Goal: Information Seeking & Learning: Learn about a topic

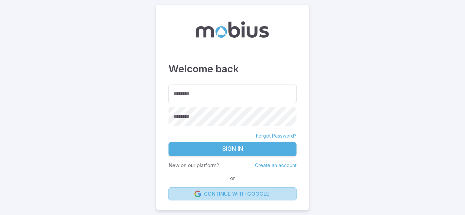
click at [232, 198] on link "Continue with Google" at bounding box center [232, 194] width 128 height 13
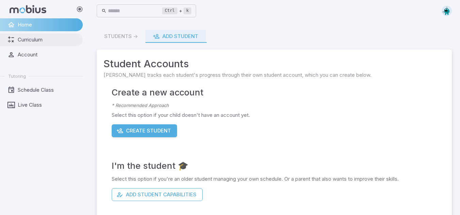
click at [61, 43] on span "Curriculum" at bounding box center [48, 39] width 60 height 7
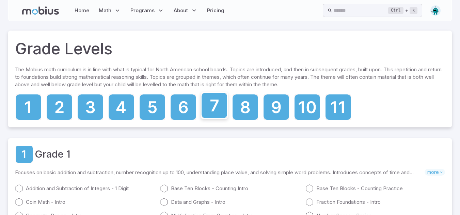
click at [216, 108] on icon at bounding box center [214, 106] width 26 height 26
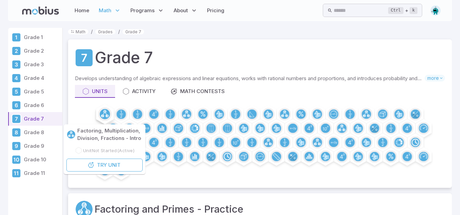
click at [103, 114] on icon at bounding box center [104, 114] width 5 height 4
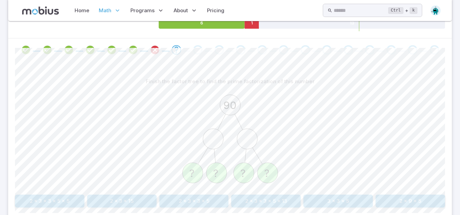
scroll to position [175, 0]
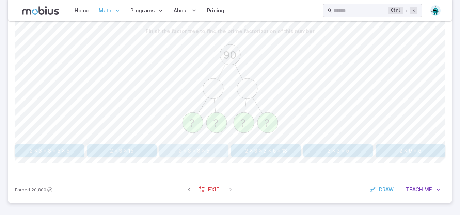
click at [202, 152] on button "2 x 3 x 3 x 5" at bounding box center [193, 151] width 69 height 13
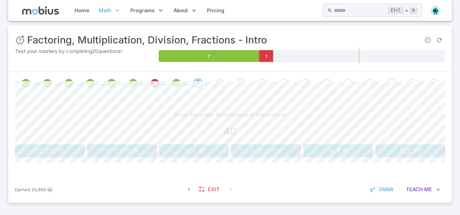
scroll to position [91, 0]
click at [338, 159] on div "Show the prime factorization of this number 40 {2, 2, 2, 5} {2, 2, 2, 5, 7} {2,…" at bounding box center [230, 136] width 430 height 82
click at [336, 157] on button "{2, 4, 5}" at bounding box center [337, 151] width 69 height 13
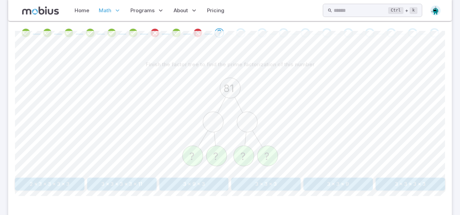
scroll to position [142, 0]
click at [411, 186] on button "3 x 3 x 3 x 3" at bounding box center [409, 184] width 69 height 13
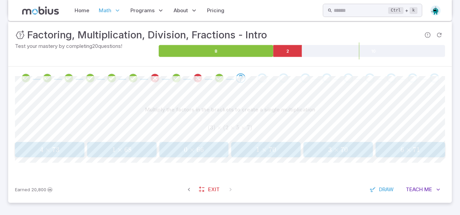
scroll to position [96, 0]
click at [345, 155] on div "3 × 70 3 \times 70 3 × 70" at bounding box center [338, 150] width 65 height 10
click at [118, 144] on button "18 × 30 18 \times 30 18 × 30" at bounding box center [121, 149] width 69 height 15
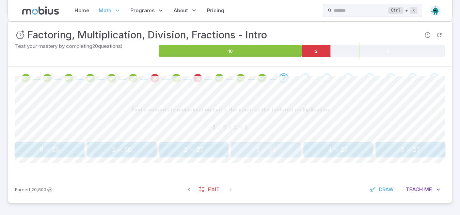
click at [271, 143] on button "3 × 30 3 \times 30 3 × 30" at bounding box center [265, 149] width 69 height 15
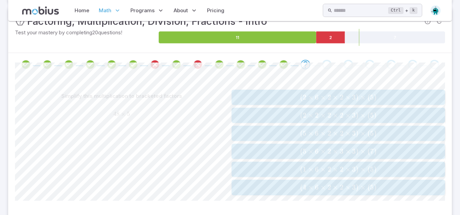
scroll to position [115, 0]
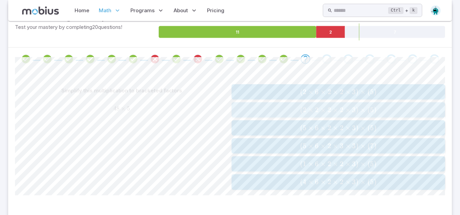
click at [364, 112] on span "×" at bounding box center [362, 110] width 5 height 9
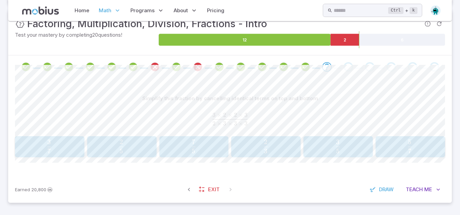
scroll to position [108, 0]
click at [256, 100] on p "Simplify this fraction by cancelling identical terms on top and bottom" at bounding box center [230, 98] width 176 height 7
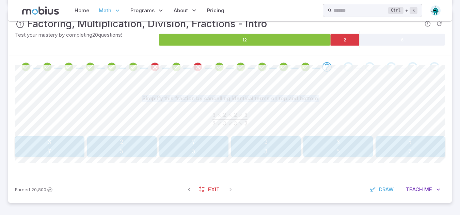
click at [256, 100] on p "Simplify this fraction by cancelling identical terms on top and bottom" at bounding box center [230, 98] width 176 height 7
click at [306, 101] on p "Simplify this fraction by cancelling identical terms on top and bottom" at bounding box center [230, 98] width 176 height 7
click at [282, 141] on span "3 2 ​" at bounding box center [266, 147] width 60 height 14
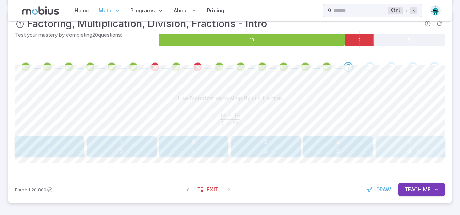
click at [393, 145] on span "5 7 ​" at bounding box center [409, 147] width 60 height 14
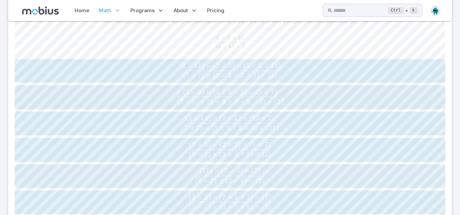
scroll to position [165, 0]
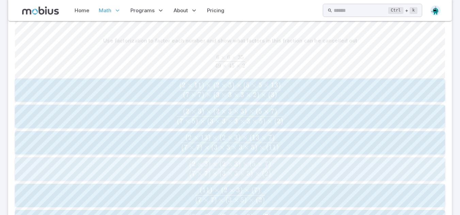
click at [284, 161] on span "( 7 × 7 ) × ( 3 × 3 × 5 ) × ( 2 ) ( 2 × 3 ) × ( 2 × 3 ) × ( 5 × 7 ) ​" at bounding box center [229, 169] width 425 height 17
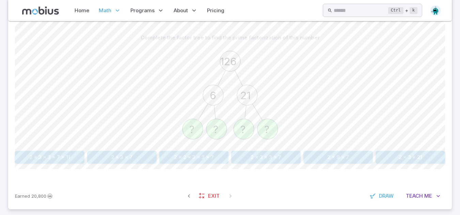
scroll to position [169, 0]
click at [261, 158] on button "2 x 3 x 3 x 7" at bounding box center [265, 157] width 69 height 13
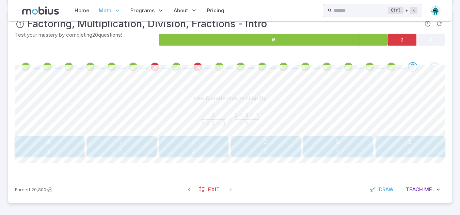
scroll to position [108, 0]
click at [382, 191] on span "Draw" at bounding box center [386, 189] width 15 height 7
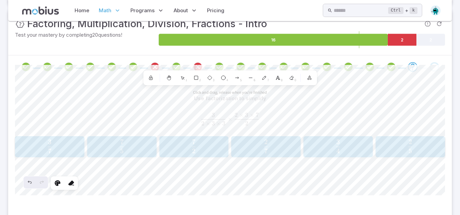
scroll to position [140, 0]
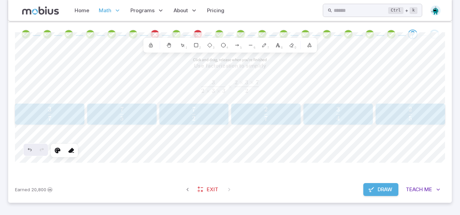
click at [372, 198] on div "Earned 20,800 Exit Draw Teach Me" at bounding box center [229, 190] width 443 height 27
click at [368, 191] on icon "button" at bounding box center [371, 189] width 7 height 7
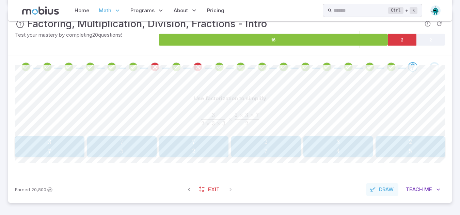
scroll to position [108, 0]
click at [219, 152] on span "2 7 ​" at bounding box center [194, 147] width 60 height 14
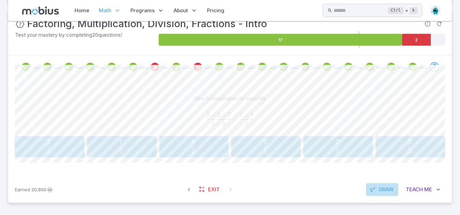
click at [379, 192] on span "Draw" at bounding box center [386, 189] width 15 height 7
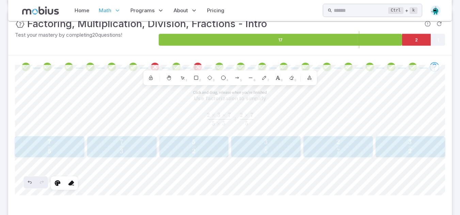
click at [146, 197] on div "Use factorization to simplify 2 × 3 × 7 5 × 5 ÷ 2 × 7 5 \frac{2 \times 3 \times…" at bounding box center [230, 144] width 430 height 131
drag, startPoint x: 146, startPoint y: 197, endPoint x: 149, endPoint y: 202, distance: 5.9
click at [149, 202] on div "Use factorization to simplify 2 × 3 × 7 5 × 5 ÷ 2 × 7 5 \frac{2 \times 3 \times…" at bounding box center [230, 144] width 430 height 131
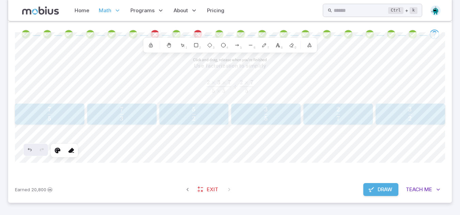
drag, startPoint x: 383, startPoint y: 197, endPoint x: 376, endPoint y: 188, distance: 11.8
click at [376, 188] on div "Earned 20,800 Exit Draw Teach Me" at bounding box center [229, 190] width 443 height 27
click at [376, 188] on button "Draw" at bounding box center [380, 189] width 35 height 13
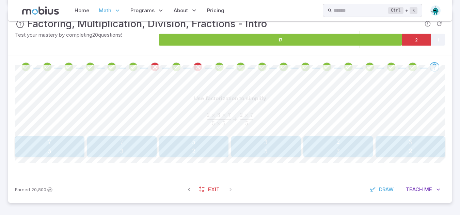
scroll to position [108, 0]
click at [270, 142] on span "5 3 ​" at bounding box center [266, 147] width 60 height 14
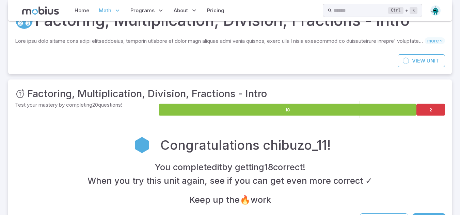
scroll to position [68, 0]
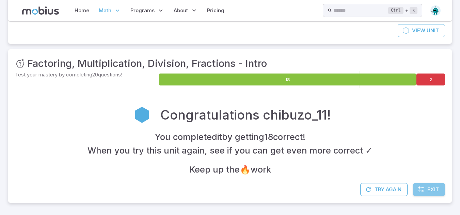
click at [419, 192] on icon at bounding box center [420, 189] width 7 height 7
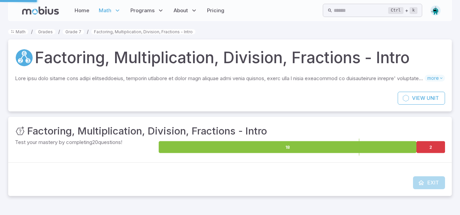
scroll to position [0, 0]
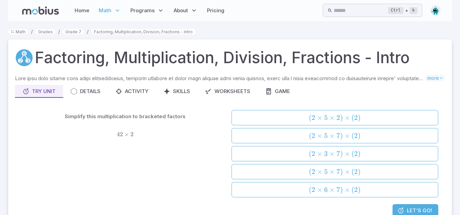
click at [68, 28] on li "Grade 7" at bounding box center [73, 31] width 21 height 7
click at [71, 32] on link "Grade 7" at bounding box center [73, 31] width 21 height 5
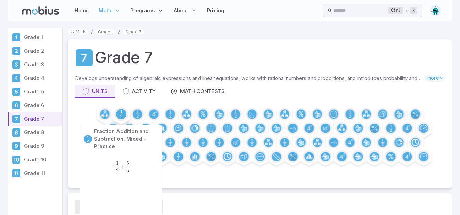
click at [122, 118] on icon at bounding box center [121, 115] width 2 height 8
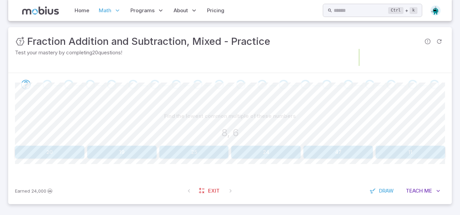
scroll to position [91, 0]
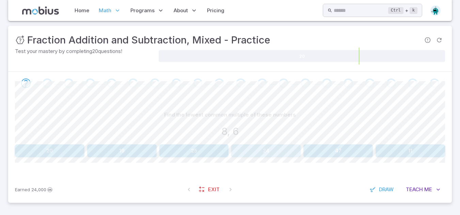
click at [249, 152] on button "24" at bounding box center [265, 151] width 69 height 13
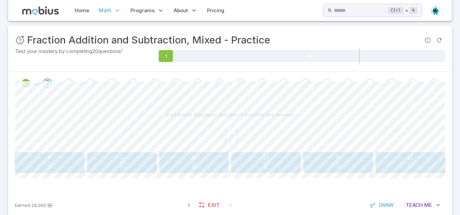
click at [285, 122] on div "Add these fractions, but don't simplify the answer 1 1 3 + 6 9 1\frac{1}{3} + \…" at bounding box center [230, 129] width 430 height 41
click at [68, 174] on div "Add these fractions, but don't simplify the answer 1 1 3 + 6 9 1\frac{1}{3} + \…" at bounding box center [230, 143] width 430 height 97
click at [59, 168] on span "9 6 ​" at bounding box center [49, 162] width 60 height 14
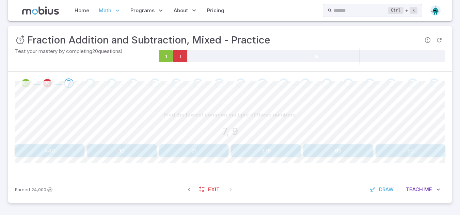
click at [351, 146] on div "Find the lowest common multiple of these numbers 7, 9 440 19 21 378 63 59" at bounding box center [230, 133] width 430 height 49
click at [351, 146] on button "63" at bounding box center [337, 151] width 69 height 13
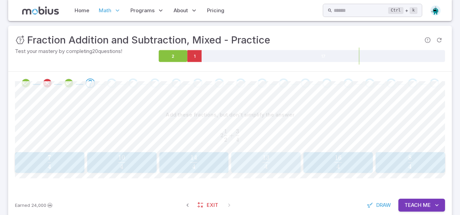
click at [259, 159] on span "4 13 ​" at bounding box center [266, 162] width 60 height 14
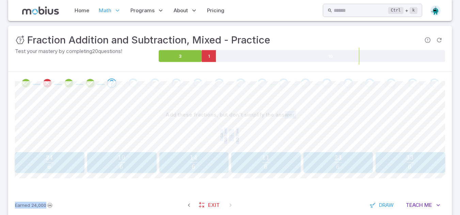
drag, startPoint x: 283, startPoint y: 113, endPoint x: 304, endPoint y: 213, distance: 102.3
click at [304, 213] on section "Math / Grades / Grade 7 / Fraction Addition and Subtraction, Mixed - Practice F…" at bounding box center [230, 80] width 460 height 301
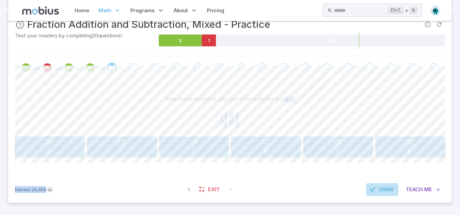
click at [379, 194] on span "Draw" at bounding box center [386, 189] width 15 height 7
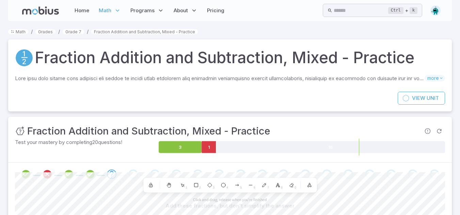
scroll to position [140, 0]
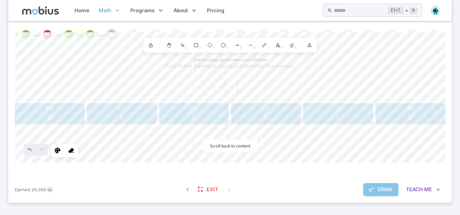
click at [377, 191] on span "Draw" at bounding box center [384, 189] width 15 height 7
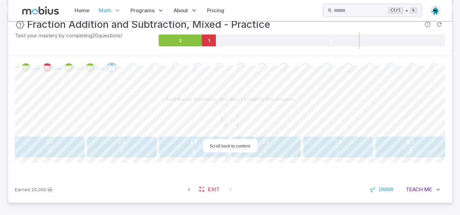
scroll to position [107, 0]
click at [340, 139] on button "23 6 \frac{23}{6} 6 23 ​" at bounding box center [337, 147] width 69 height 21
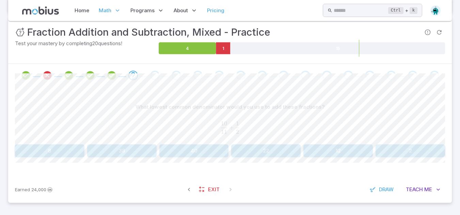
scroll to position [99, 0]
click at [198, 49] on icon at bounding box center [187, 49] width 57 height 12
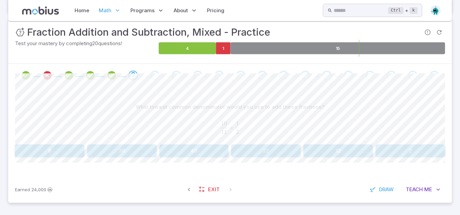
drag, startPoint x: 259, startPoint y: 44, endPoint x: 242, endPoint y: 76, distance: 36.4
click at [242, 76] on div "Unit Mastery : Fraction Addition and Subtraction, Mixed - Practice Test your ma…" at bounding box center [229, 110] width 443 height 185
click at [242, 76] on div "Go to the next question" at bounding box center [241, 76] width 10 height 10
click at [301, 73] on span at bounding box center [305, 76] width 10 height 10
click at [135, 78] on icon "Go to the next question" at bounding box center [133, 75] width 8 height 8
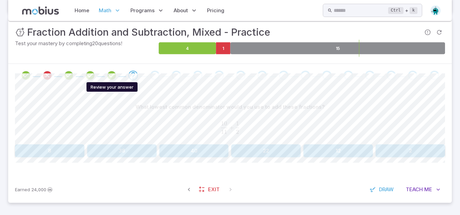
click at [109, 77] on icon "Review your answer" at bounding box center [111, 75] width 10 height 10
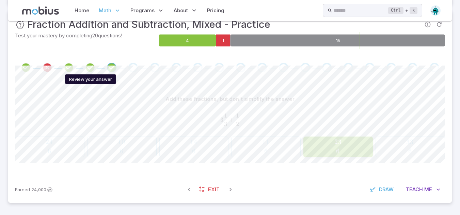
click at [91, 70] on icon "Review your answer" at bounding box center [90, 68] width 10 height 10
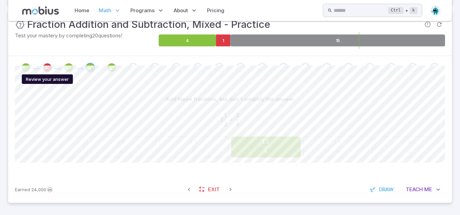
click at [48, 67] on icon "Review your answer" at bounding box center [47, 68] width 10 height 10
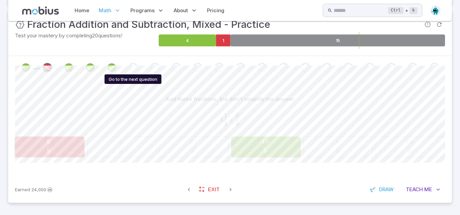
click at [132, 70] on body "Home Math Grade 1 Grade 2 Grade 3 Grade 4 Grade 5 Grade 6 Grade 7 Grade 8 Grade…" at bounding box center [230, 54] width 460 height 322
click at [132, 70] on div "Go to the next question" at bounding box center [133, 68] width 10 height 10
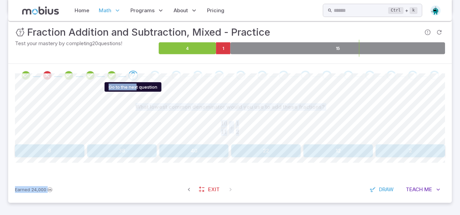
scroll to position [99, 0]
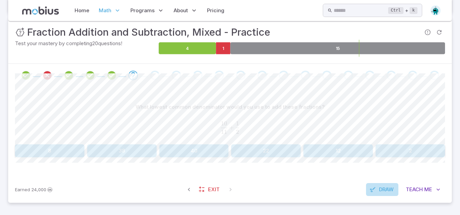
click at [382, 188] on span "Draw" at bounding box center [386, 189] width 15 height 7
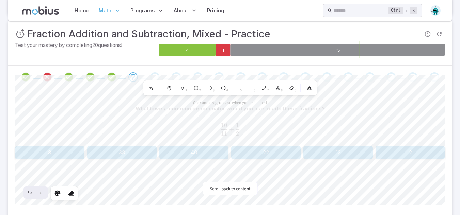
scroll to position [140, 0]
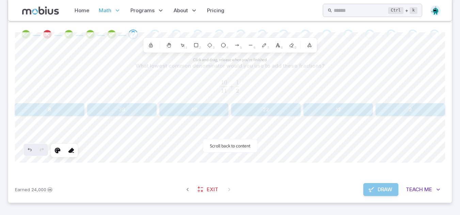
click at [382, 187] on span "Draw" at bounding box center [384, 189] width 15 height 7
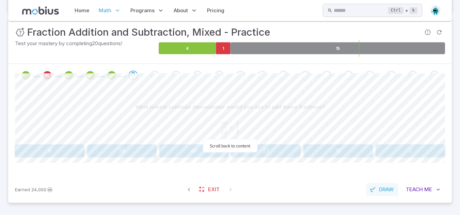
scroll to position [99, 0]
click at [366, 183] on button "Draw" at bounding box center [382, 189] width 32 height 13
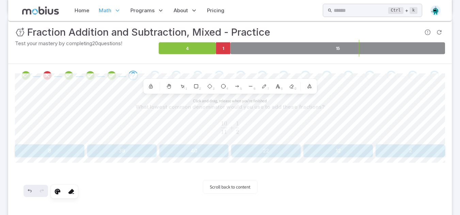
scroll to position [140, 0]
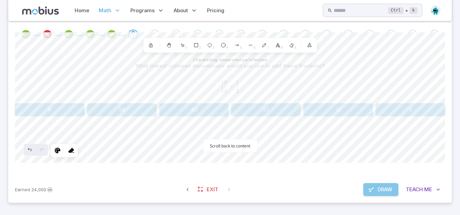
click at [387, 193] on span "Draw" at bounding box center [384, 189] width 15 height 7
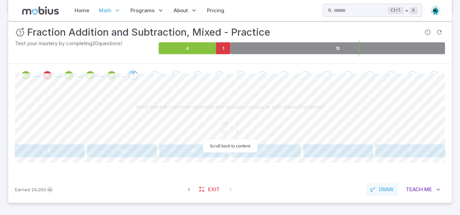
scroll to position [99, 0]
click at [279, 150] on button "22" at bounding box center [265, 151] width 69 height 13
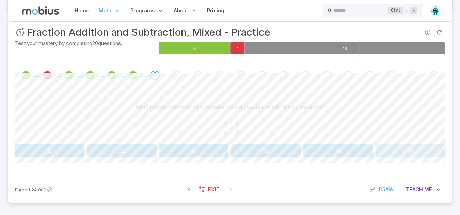
click at [409, 148] on button "15" at bounding box center [409, 151] width 69 height 13
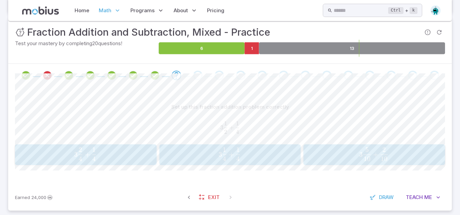
drag, startPoint x: 80, startPoint y: 143, endPoint x: 83, endPoint y: 148, distance: 6.0
click at [83, 148] on div "Set up this fraction addition problem correctly 3 1 2 + 1 4 3\frac{1}{2} + \fra…" at bounding box center [230, 133] width 430 height 65
click at [83, 148] on span "3 4 2 ​ +" at bounding box center [82, 155] width 17 height 14
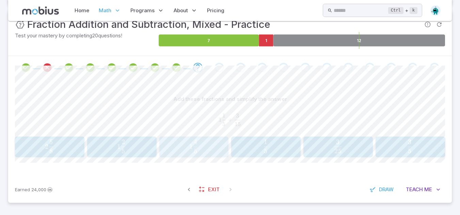
click at [183, 146] on span "1 5 4 ​" at bounding box center [193, 147] width 60 height 14
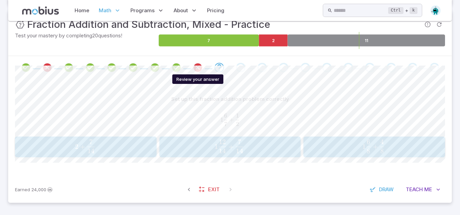
click at [199, 69] on icon "Review your answer" at bounding box center [198, 68] width 10 height 10
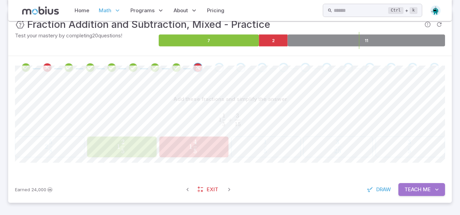
click at [410, 189] on span "Teach" at bounding box center [412, 189] width 17 height 7
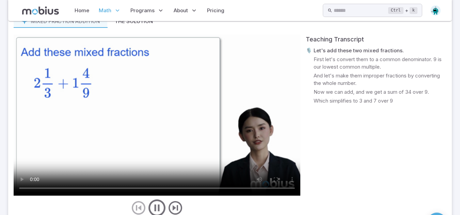
scroll to position [325, 0]
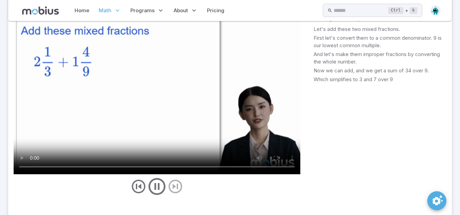
click at [285, 119] on video at bounding box center [157, 93] width 286 height 161
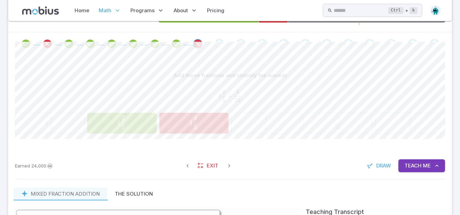
scroll to position [130, 0]
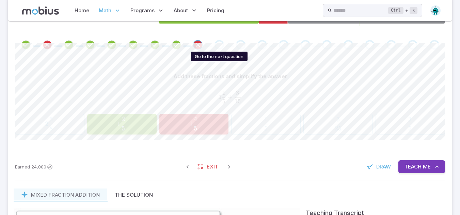
click at [218, 44] on div "Go to the next question" at bounding box center [219, 45] width 10 height 10
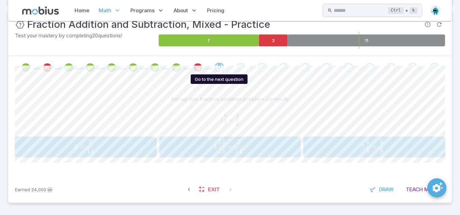
scroll to position [107, 0]
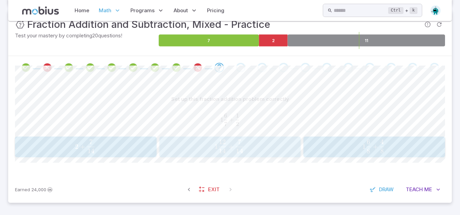
click at [228, 142] on span "1 14 12 ​ +" at bounding box center [224, 147] width 21 height 14
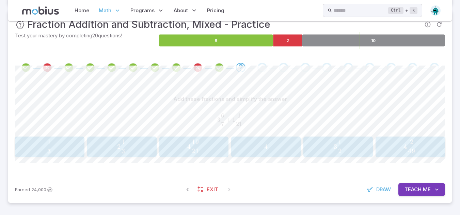
click at [413, 188] on span "Teach" at bounding box center [412, 189] width 17 height 7
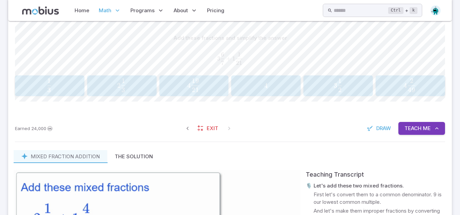
scroll to position [167, 0]
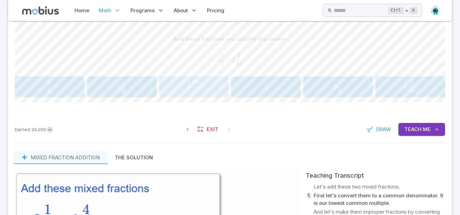
click at [200, 81] on span "4 21 19 ​" at bounding box center [193, 87] width 60 height 14
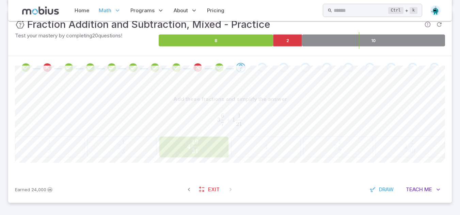
scroll to position [107, 0]
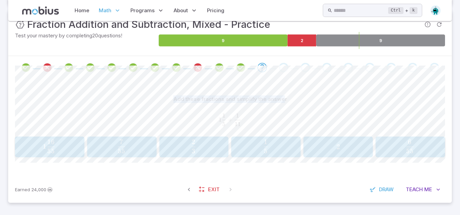
drag, startPoint x: 282, startPoint y: 80, endPoint x: 282, endPoint y: 60, distance: 20.4
click at [282, 60] on div "Unit Mastery : Fraction Addition and Subtraction, Mixed - Practice Test your ma…" at bounding box center [229, 106] width 443 height 193
click at [304, 68] on div "Go to the next question" at bounding box center [305, 68] width 10 height 10
click at [64, 149] on span "1 55 16 ​" at bounding box center [49, 147] width 60 height 14
click at [267, 148] on span "21 36 ​ − 21 15 ​" at bounding box center [228, 147] width 127 height 14
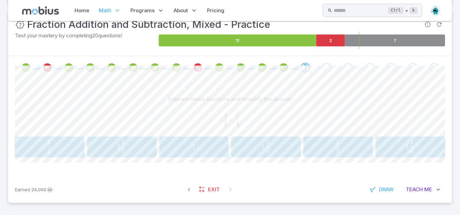
drag, startPoint x: 269, startPoint y: 159, endPoint x: 266, endPoint y: 154, distance: 5.1
click at [266, 154] on div "Subtract these fractions and simplify the answer 1 1 2 − 2 4 1\frac{1}{2} - \fr…" at bounding box center [230, 127] width 430 height 97
click at [266, 154] on span "4" at bounding box center [267, 152] width 4 height 8
